Goal: Transaction & Acquisition: Subscribe to service/newsletter

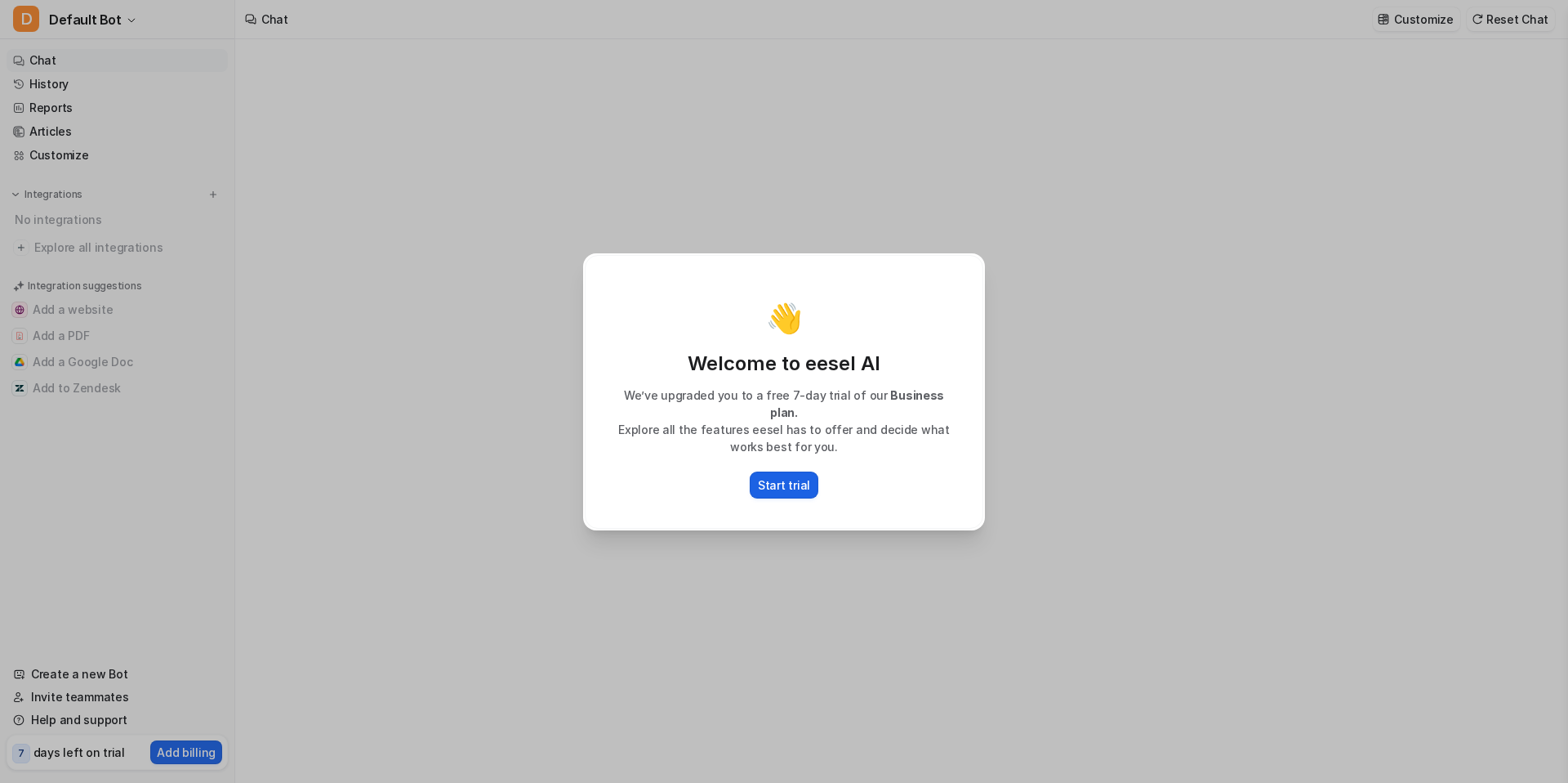
type textarea "**********"
click at [791, 478] on p "Start trial" at bounding box center [784, 484] width 52 height 17
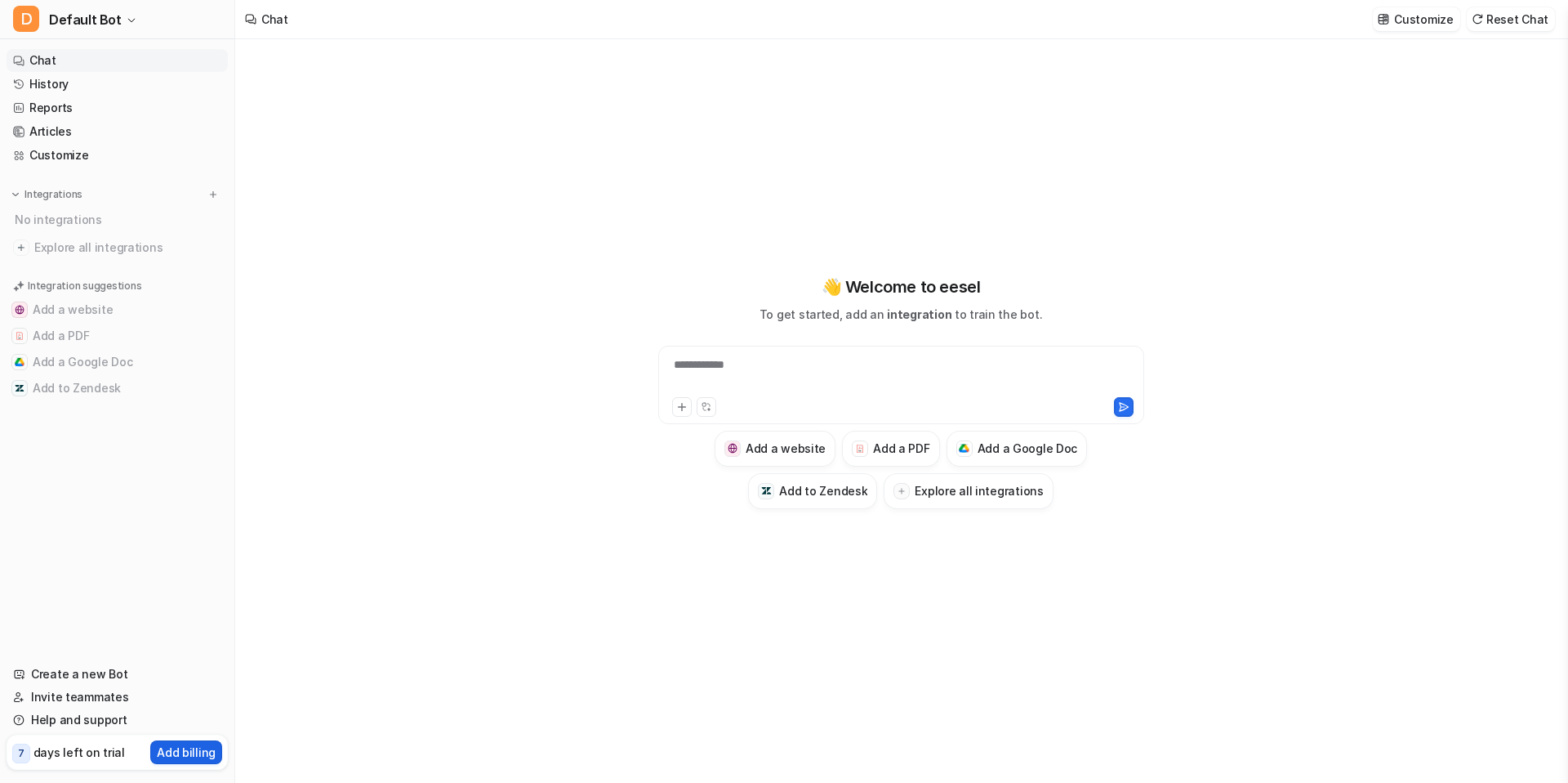
click at [198, 756] on p "Add billing" at bounding box center [186, 751] width 59 height 17
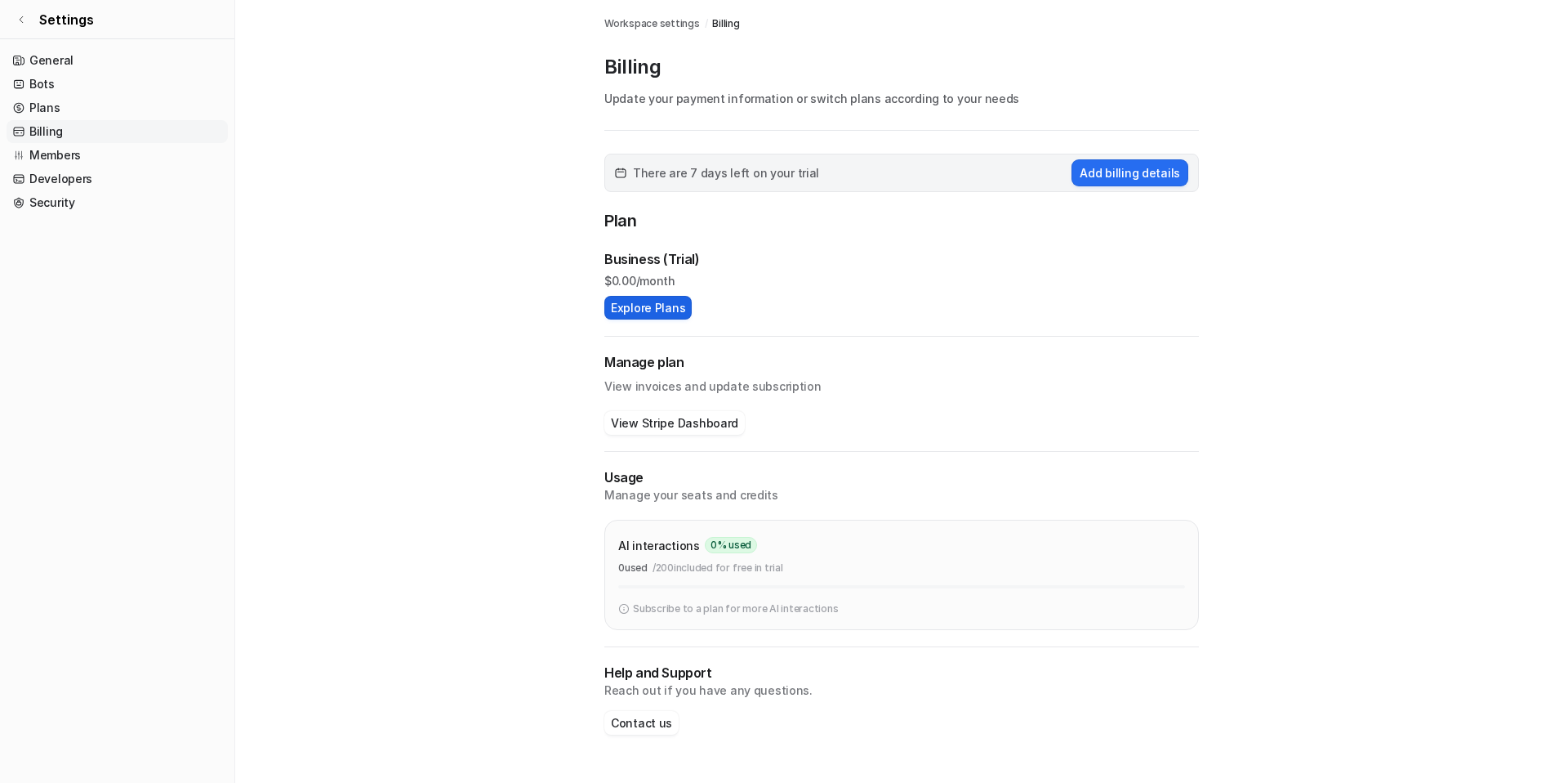
click at [619, 306] on button "Explore Plans" at bounding box center [647, 307] width 87 height 24
